Goal: Task Accomplishment & Management: Complete application form

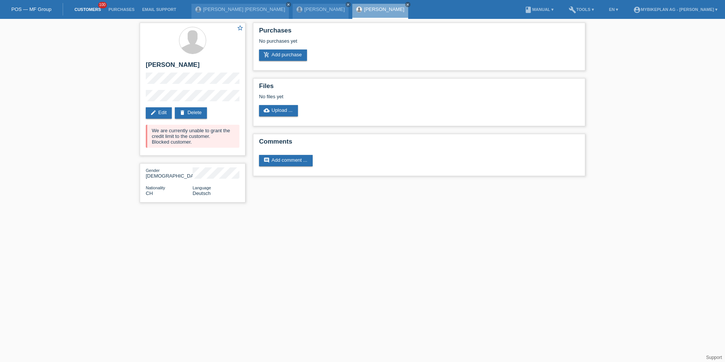
drag, startPoint x: 0, startPoint y: 0, endPoint x: 89, endPoint y: 7, distance: 89.0
click at [89, 7] on link "Customers" at bounding box center [88, 9] width 34 height 5
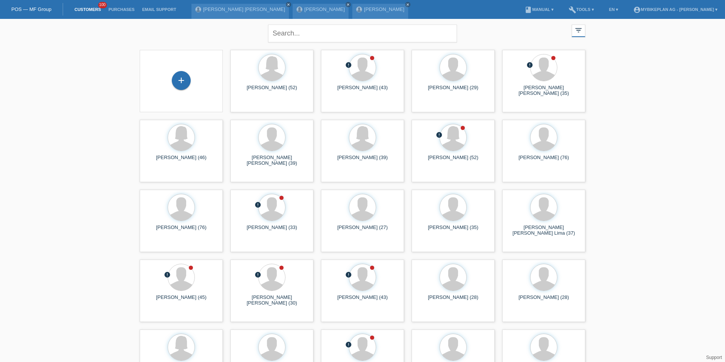
click at [270, 0] on div "Johann Peter Raguth close Deborah Gori close Luka Stefanovic close" at bounding box center [301, 9] width 220 height 19
click at [272, 31] on input "text" at bounding box center [362, 34] width 189 height 18
type input "kunz"
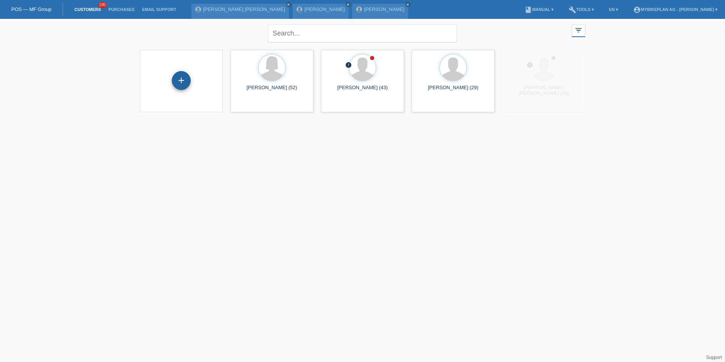
click at [182, 78] on div "+" at bounding box center [181, 80] width 19 height 19
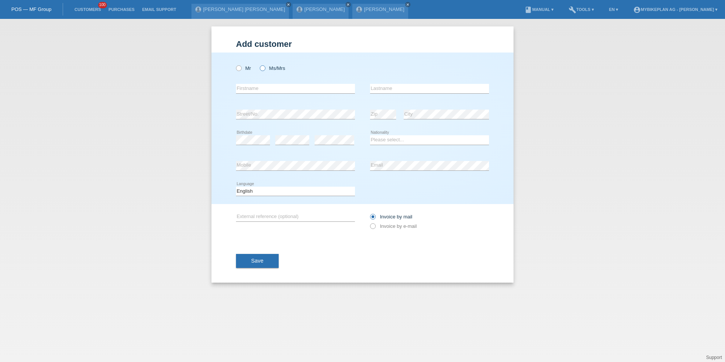
click at [259, 64] on icon at bounding box center [259, 64] width 0 height 0
click at [265, 68] on input "Ms/Mrs" at bounding box center [262, 67] width 5 height 5
radio input "true"
click at [263, 88] on input "text" at bounding box center [295, 88] width 119 height 9
type input "Janine"
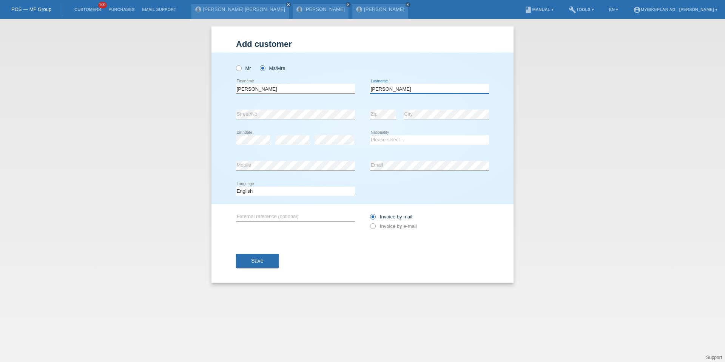
type input "Kunz"
select select "CH"
click at [257, 188] on select "Deutsch Français Italiano English" at bounding box center [295, 191] width 119 height 9
select select "de"
click at [385, 227] on label "Invoice by e-mail" at bounding box center [393, 226] width 47 height 6
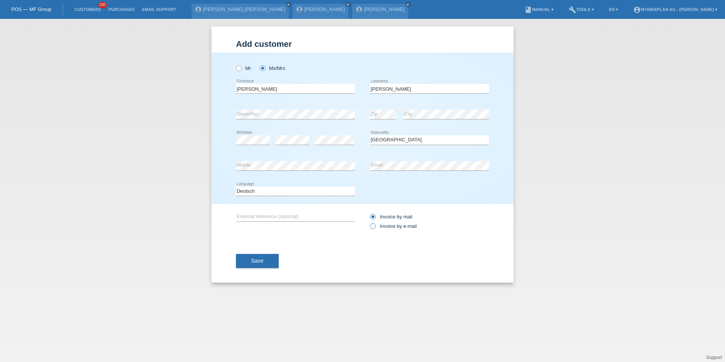
click at [375, 227] on input "Invoice by e-mail" at bounding box center [372, 227] width 5 height 9
radio input "true"
click at [276, 256] on button "Save" at bounding box center [257, 261] width 43 height 14
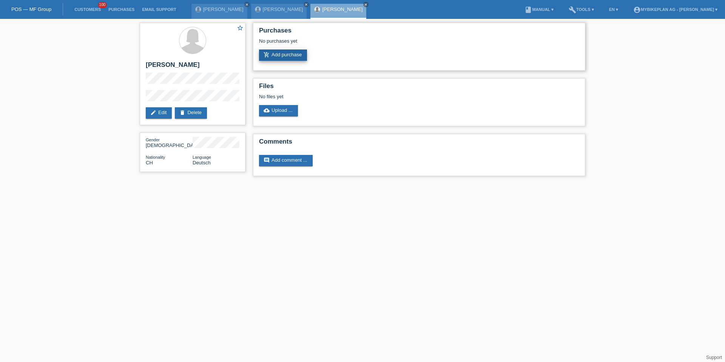
click at [298, 57] on link "add_shopping_cart Add purchase" at bounding box center [283, 54] width 48 height 11
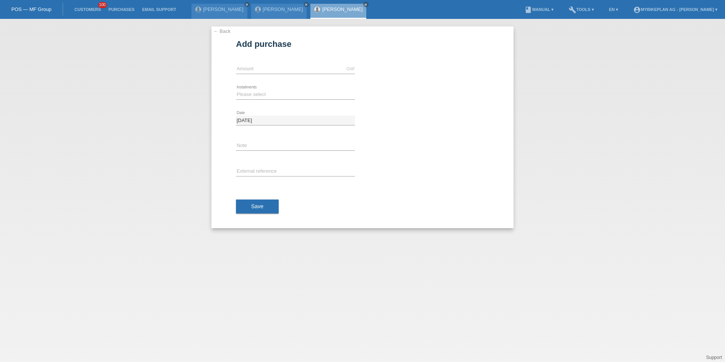
click at [263, 52] on form "Add purchase Available amount: CHF error Amount error" at bounding box center [362, 133] width 253 height 189
click at [260, 65] on input "text" at bounding box center [295, 68] width 119 height 9
type input "2999.00"
click at [247, 94] on select "Please select 6 instalments 12 instalments 18 instalments 24 instalments 36 ins…" at bounding box center [295, 94] width 119 height 9
select select "488"
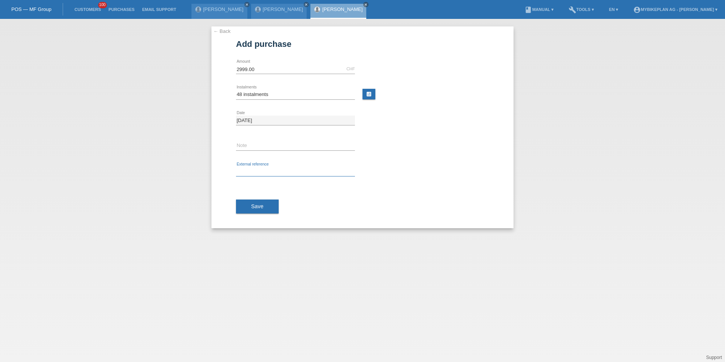
click at [251, 169] on input "text" at bounding box center [295, 171] width 119 height 9
paste input "42347580194"
type input "42347580194"
click at [253, 203] on button "Save" at bounding box center [257, 206] width 43 height 14
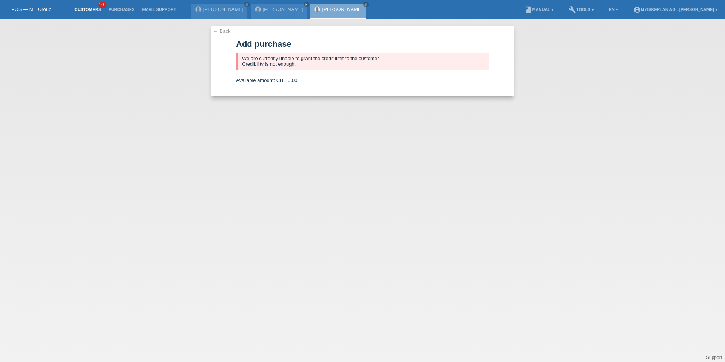
click at [96, 10] on link "Customers" at bounding box center [88, 9] width 34 height 5
